Goal: Task Accomplishment & Management: Use online tool/utility

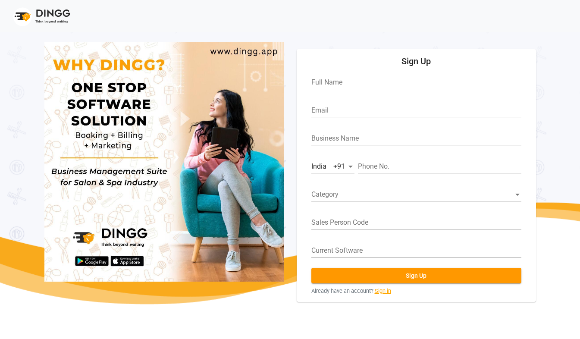
click at [387, 291] on link "Sign in" at bounding box center [383, 291] width 16 height 8
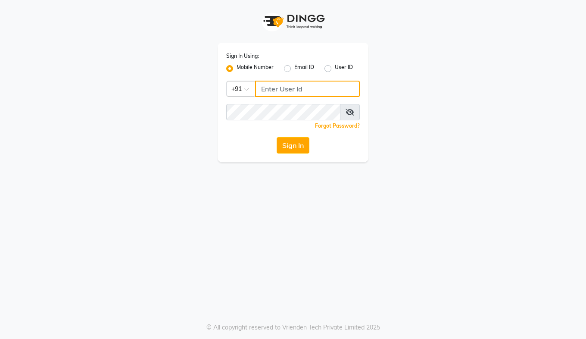
click at [275, 89] on input "Username" at bounding box center [307, 89] width 105 height 16
type input "9819279910"
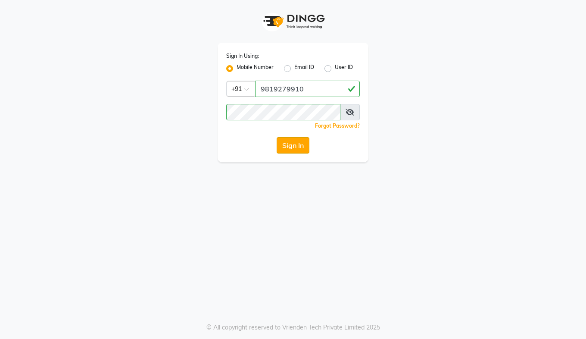
click at [297, 143] on button "Sign In" at bounding box center [293, 145] width 33 height 16
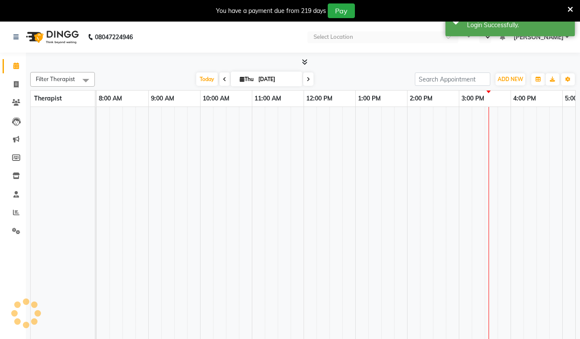
select select "en"
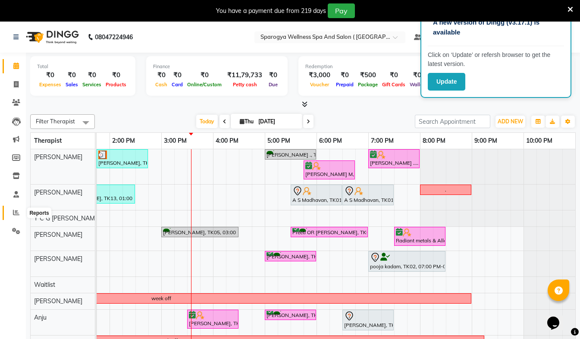
click at [17, 216] on span at bounding box center [16, 213] width 15 height 10
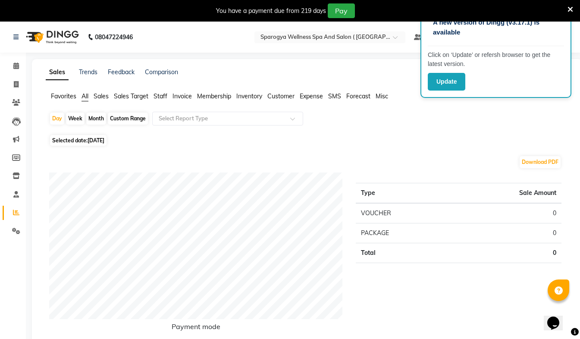
click at [211, 98] on span "Membership" at bounding box center [214, 96] width 34 height 8
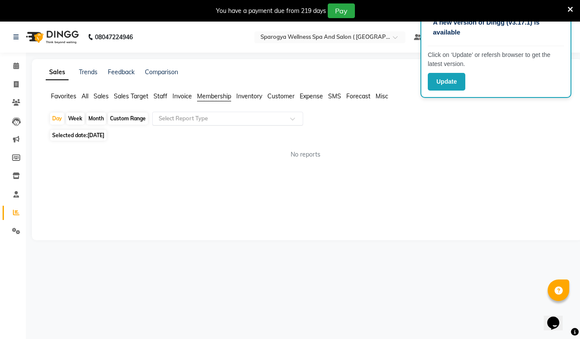
click at [202, 119] on input "text" at bounding box center [219, 118] width 124 height 9
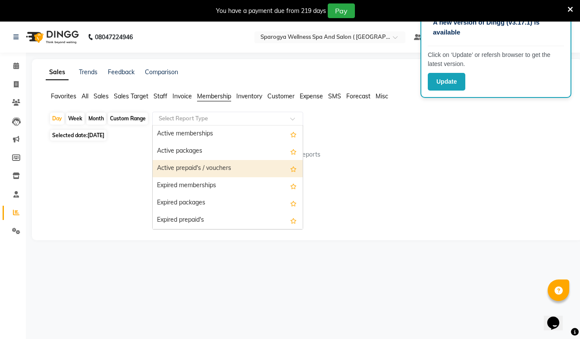
click at [195, 169] on div "Active prepaid's / vouchers" at bounding box center [228, 168] width 150 height 17
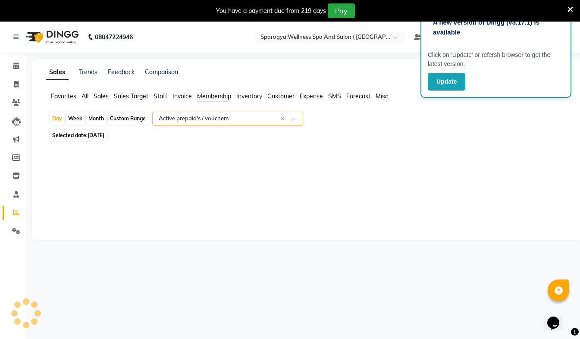
select select "full_report"
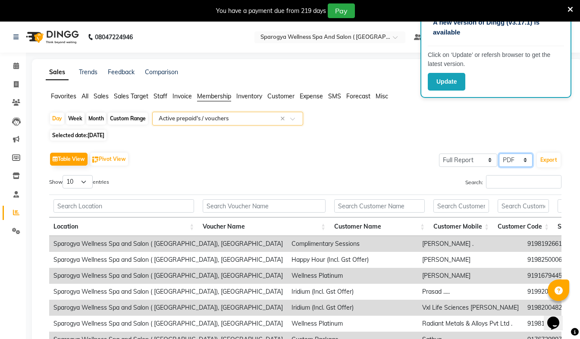
click at [526, 162] on select "Select CSV PDF" at bounding box center [516, 159] width 34 height 13
select select "csv"
click at [499, 153] on select "Select CSV PDF" at bounding box center [516, 159] width 34 height 13
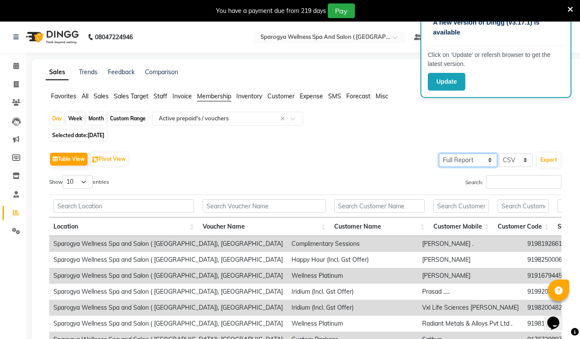
click at [491, 161] on select "Select Full Report Filtered Report" at bounding box center [468, 159] width 58 height 13
click at [547, 158] on button "Export" at bounding box center [549, 160] width 24 height 15
click at [211, 121] on input "text" at bounding box center [219, 118] width 124 height 9
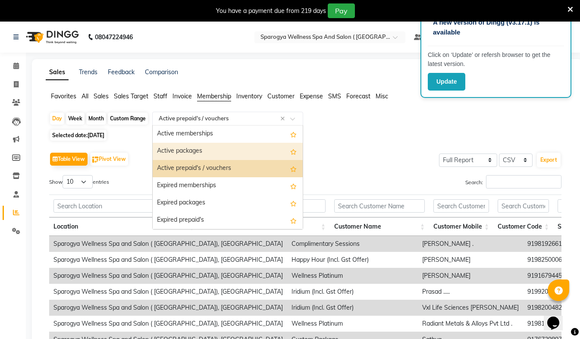
click at [194, 155] on div "Active packages" at bounding box center [228, 151] width 150 height 17
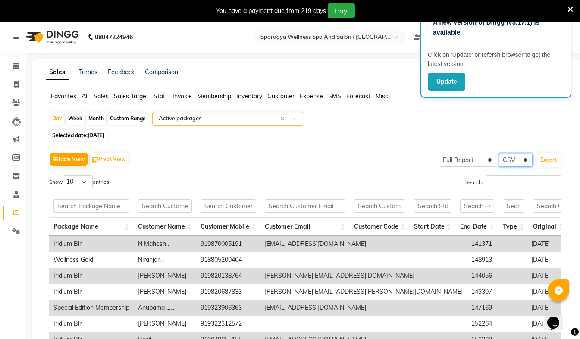
click at [526, 162] on select "Select CSV PDF" at bounding box center [516, 159] width 34 height 13
click at [548, 160] on button "Export" at bounding box center [549, 160] width 24 height 15
click at [569, 9] on icon at bounding box center [570, 10] width 6 height 8
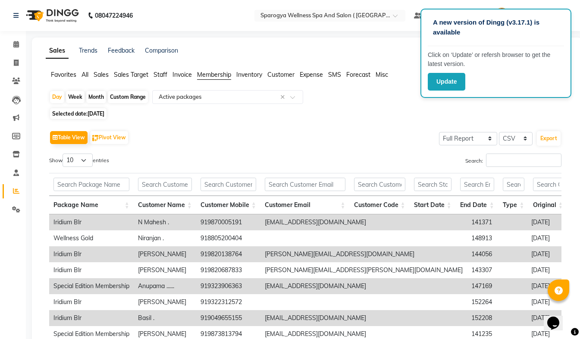
click at [372, 131] on div "Table View Pivot View Select Full Report Filtered Report Select CSV PDF Export" at bounding box center [305, 137] width 512 height 18
click at [446, 83] on button "Update" at bounding box center [447, 82] width 38 height 18
